Goal: Answer question/provide support

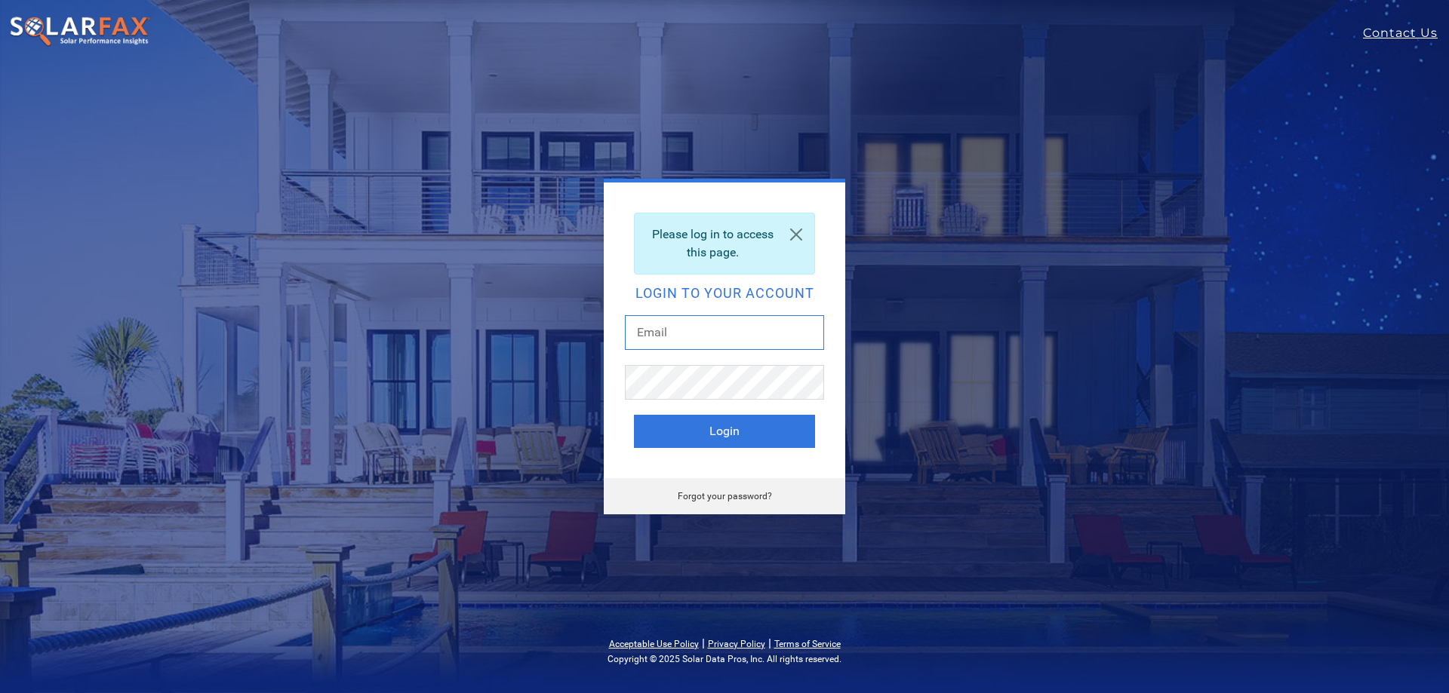
click at [700, 332] on input "text" at bounding box center [724, 332] width 199 height 35
type input "lilliana.cruz@ambrosesolar.com"
click at [634, 415] on button "Login" at bounding box center [724, 431] width 181 height 33
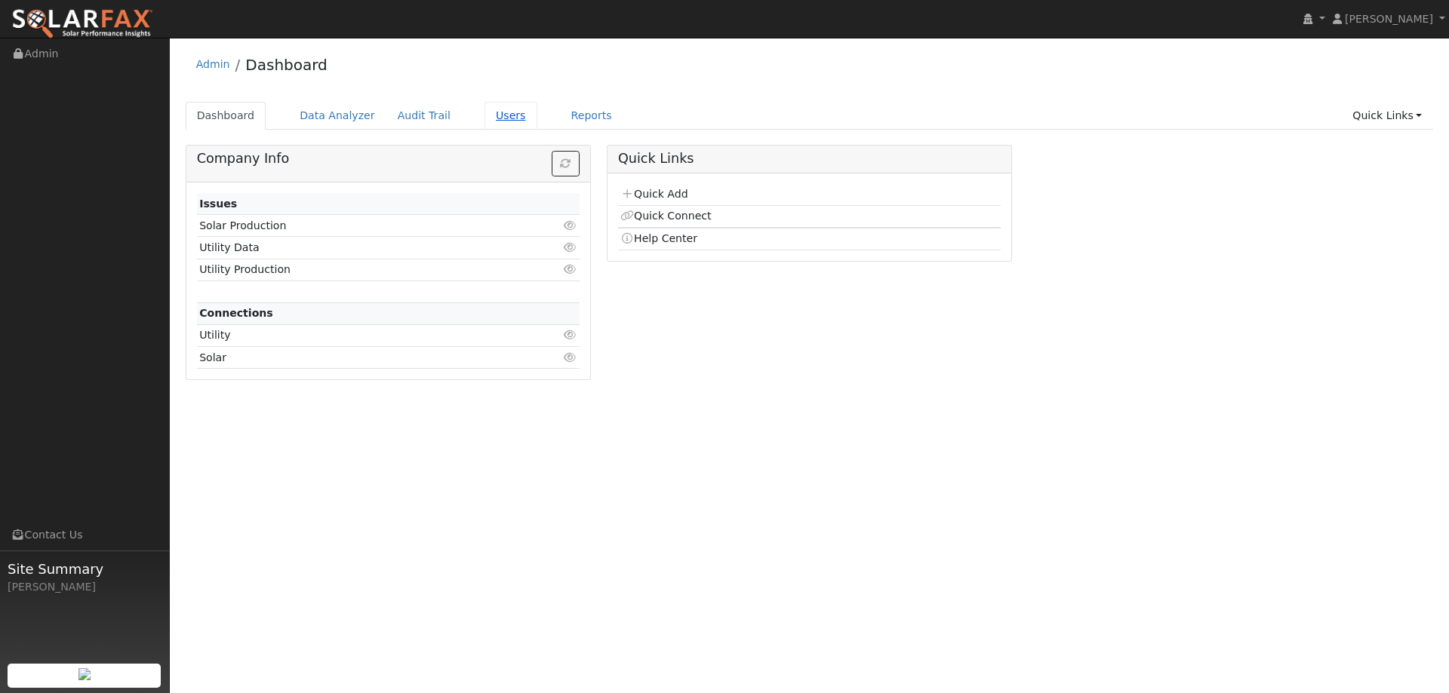
click at [484, 123] on link "Users" at bounding box center [510, 116] width 53 height 28
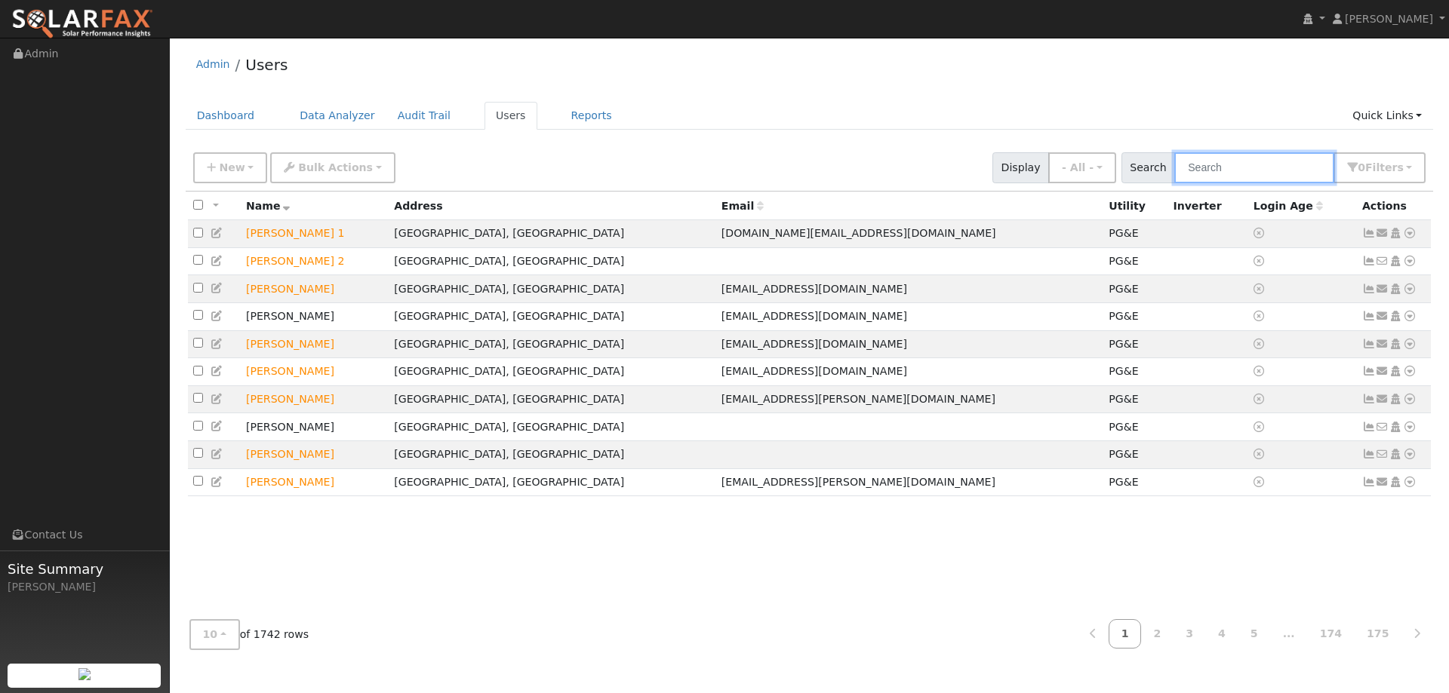
click at [1246, 160] on input "text" at bounding box center [1254, 167] width 160 height 31
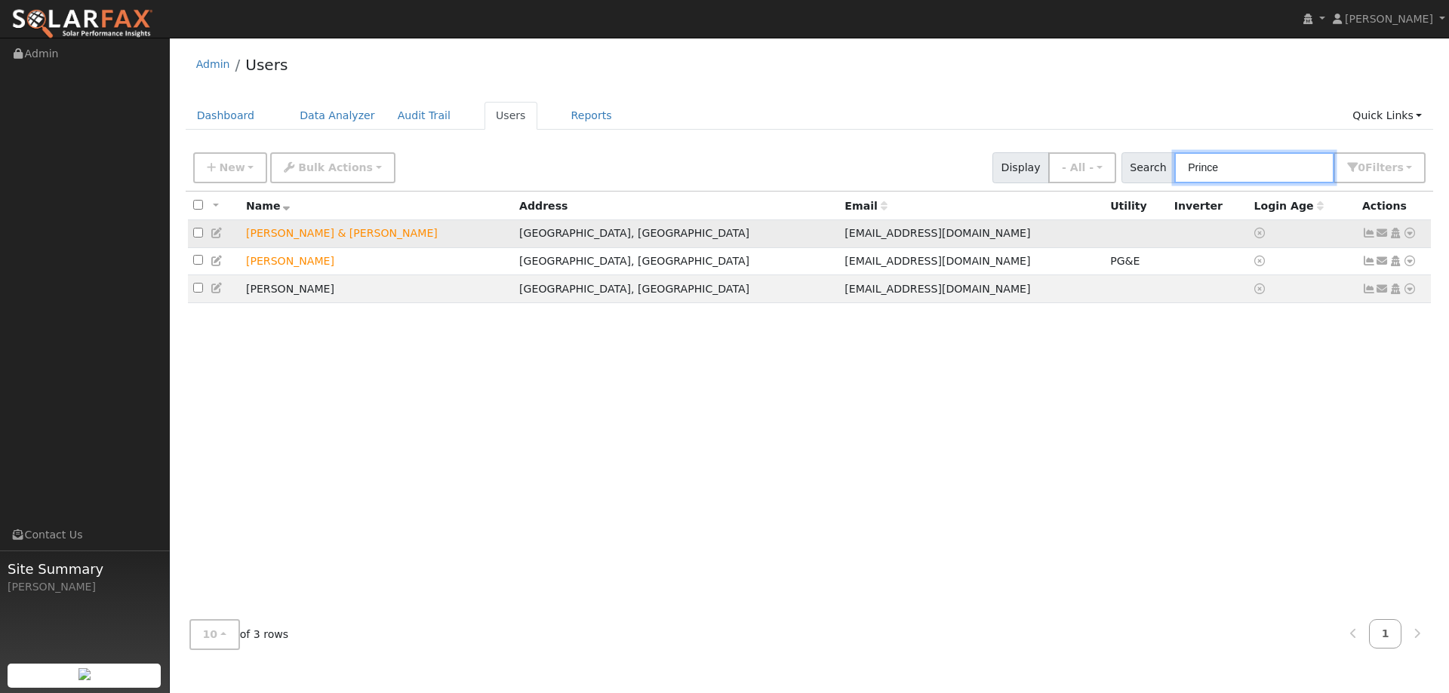
type input "Prince"
click at [1407, 236] on icon at bounding box center [1410, 233] width 14 height 11
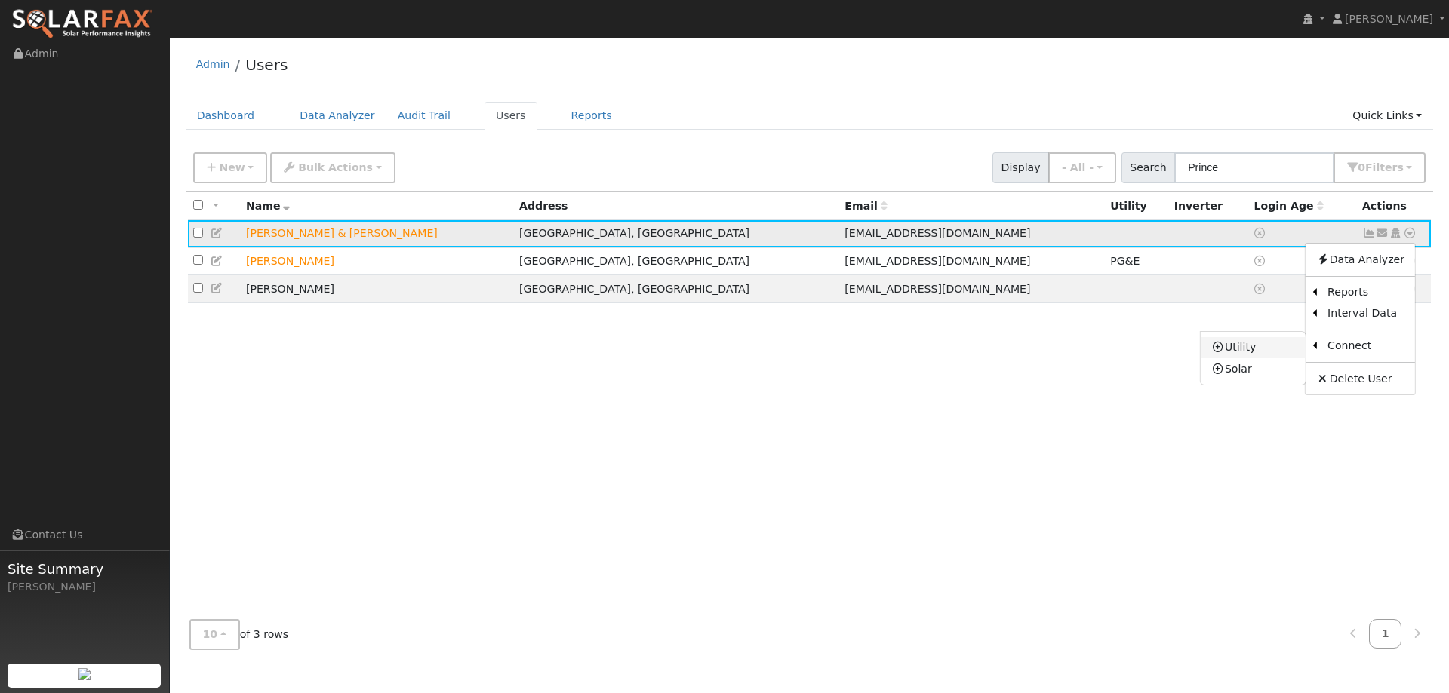
click at [1271, 345] on link "Utility" at bounding box center [1252, 347] width 105 height 21
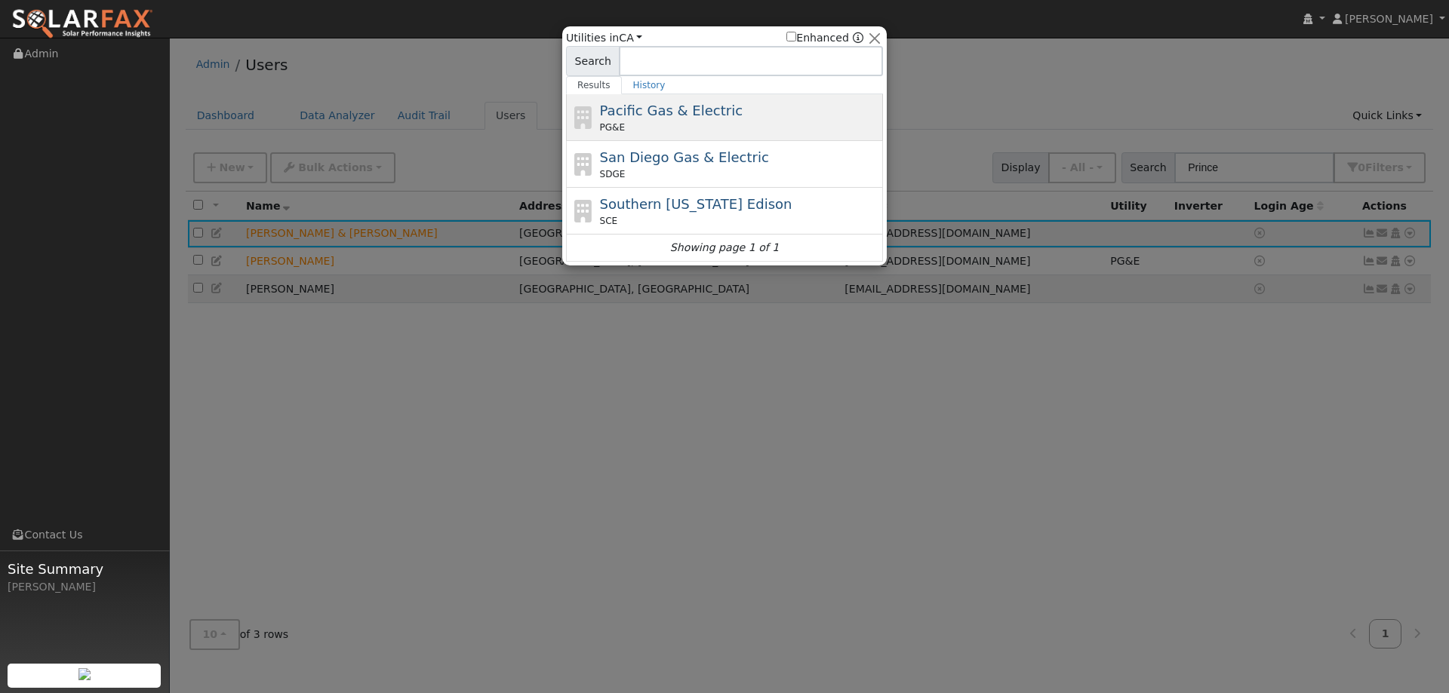
click at [785, 119] on div "Pacific Gas & Electric PG&E" at bounding box center [740, 117] width 280 height 34
